Goal: Navigation & Orientation: Find specific page/section

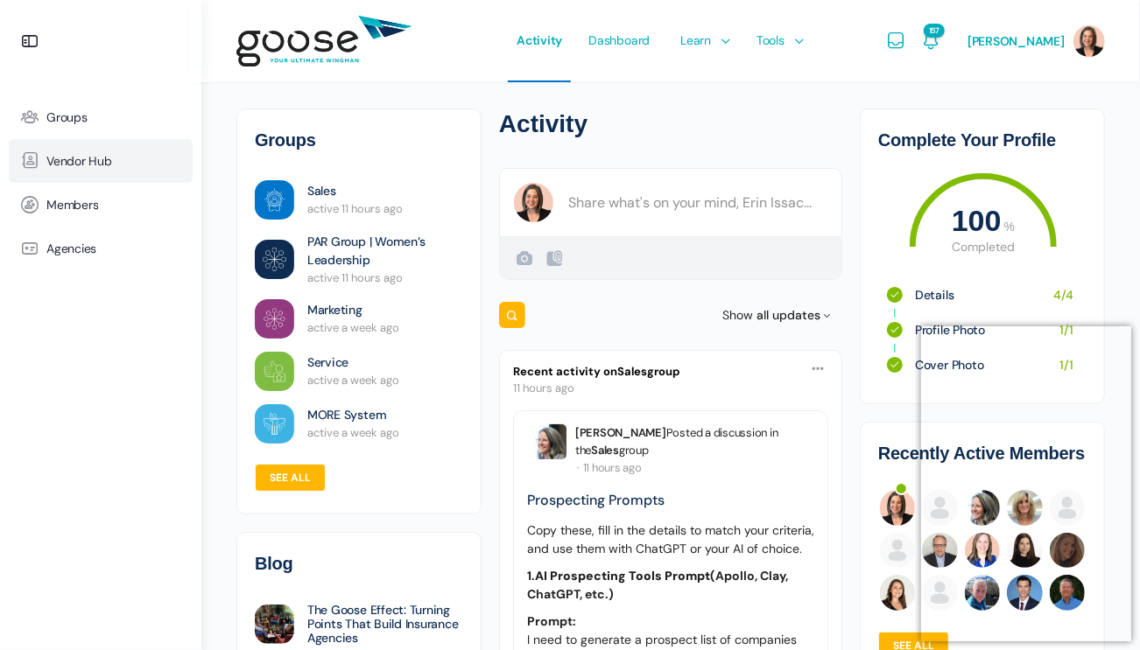
click at [109, 168] on link "Vendor Hub" at bounding box center [101, 161] width 184 height 44
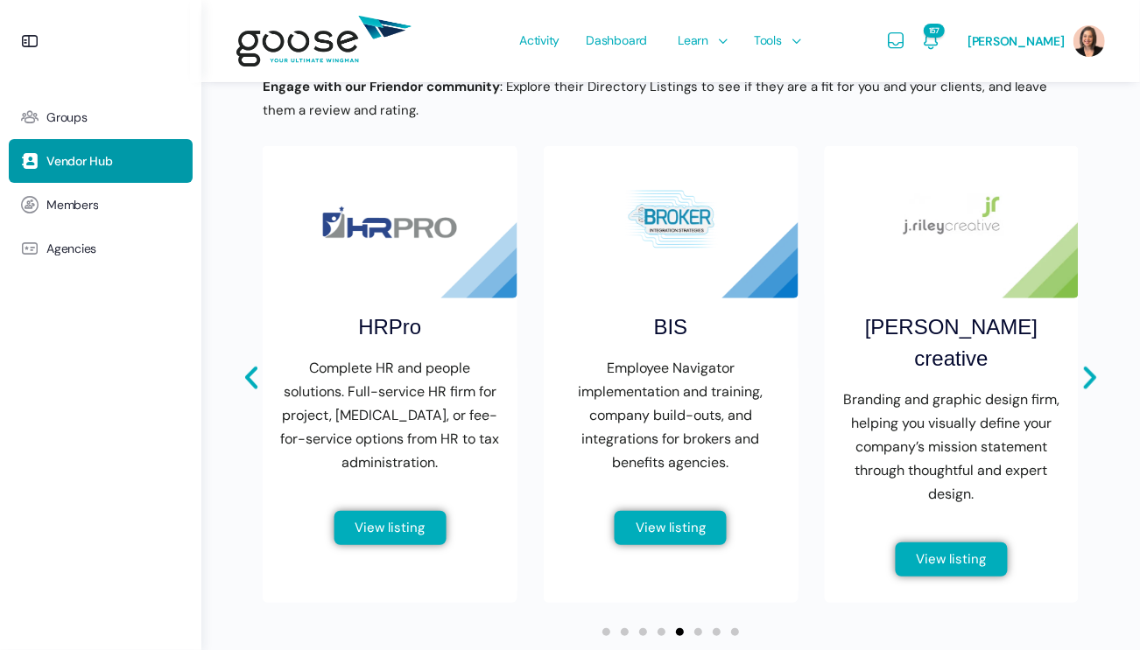
scroll to position [687, 0]
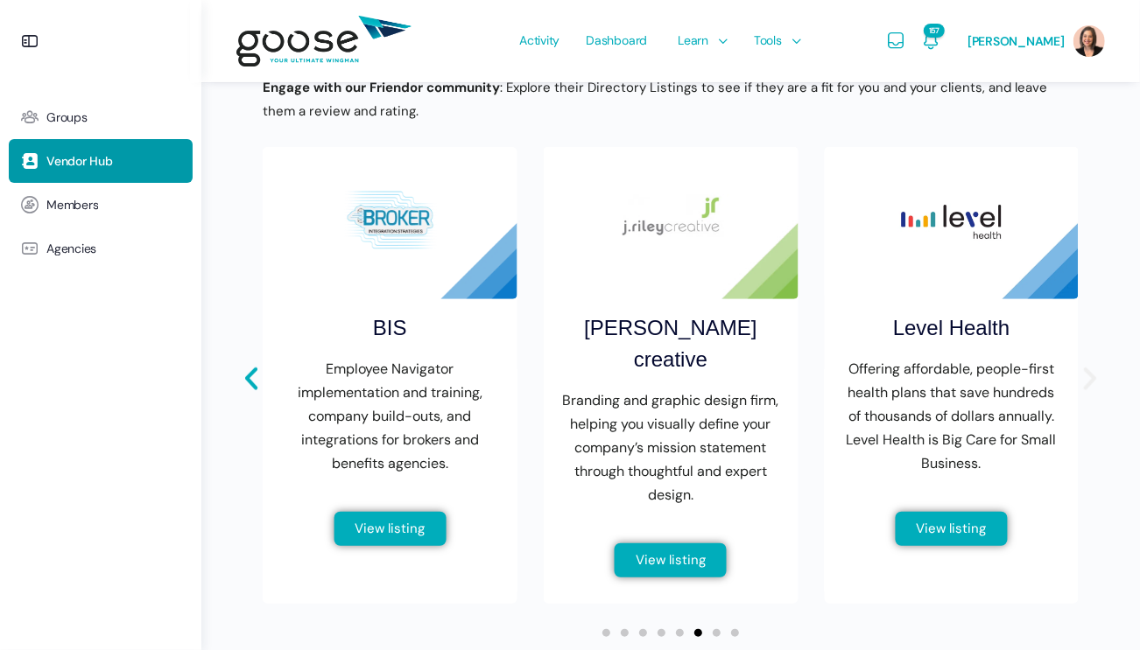
click at [1089, 372] on icon "Next slide" at bounding box center [1090, 379] width 30 height 30
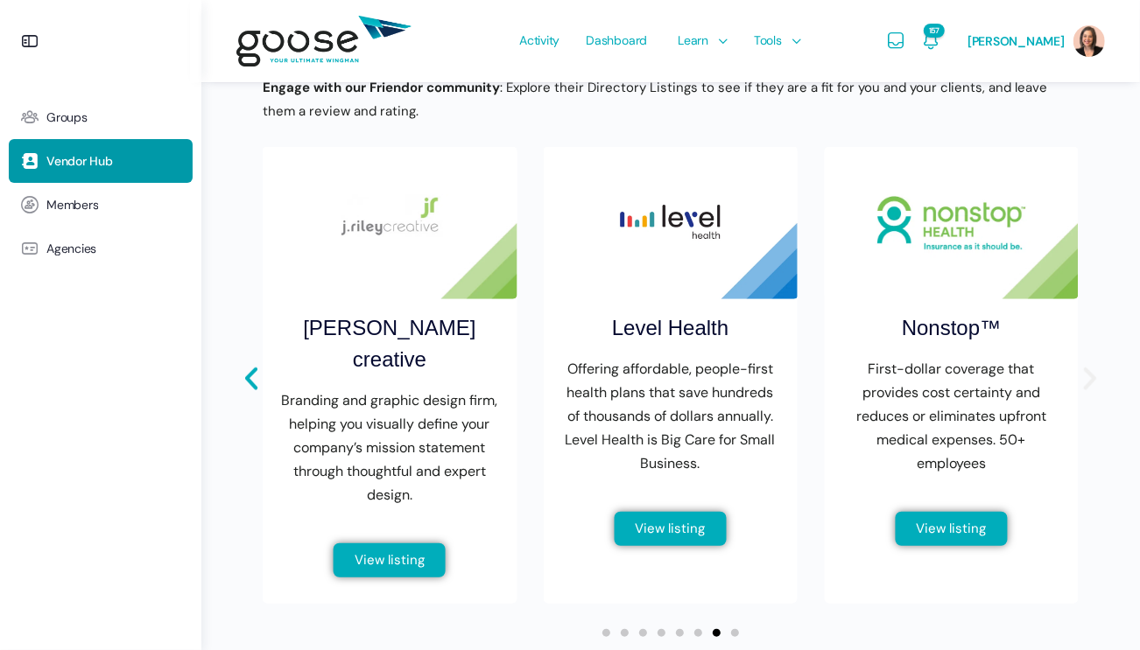
click at [1089, 372] on icon "Next slide" at bounding box center [1090, 379] width 30 height 30
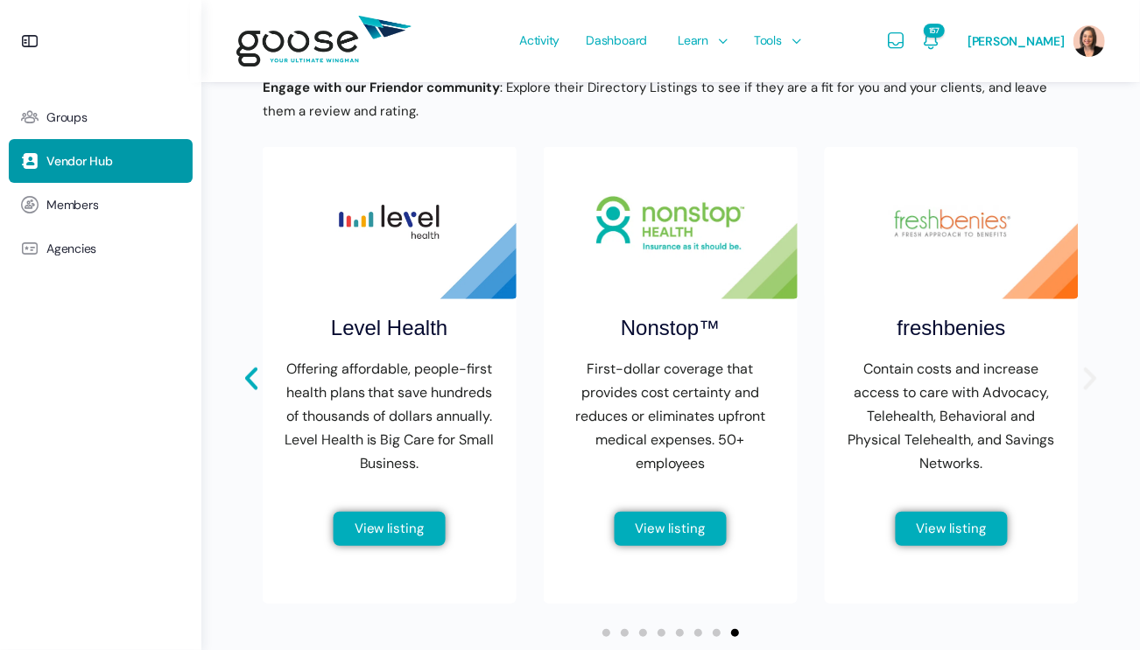
click at [1089, 372] on icon "Next slide" at bounding box center [1090, 379] width 30 height 30
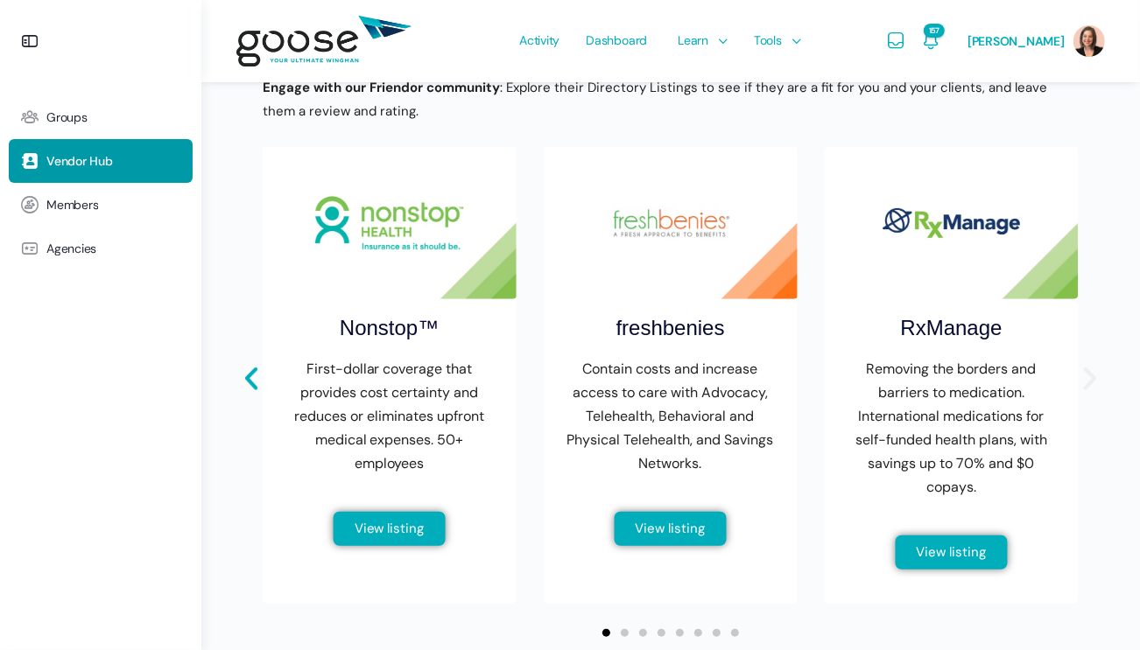
click at [1089, 372] on icon "Next slide" at bounding box center [1090, 379] width 30 height 30
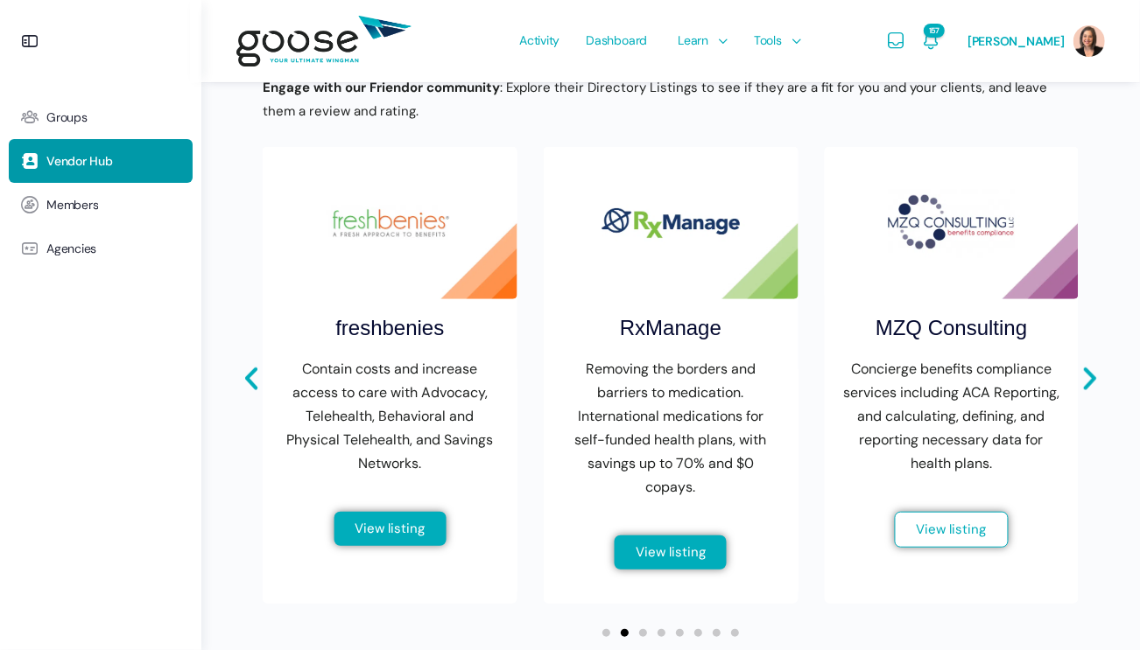
click at [934, 528] on span "View listing" at bounding box center [951, 529] width 70 height 13
